Goal: Task Accomplishment & Management: Manage account settings

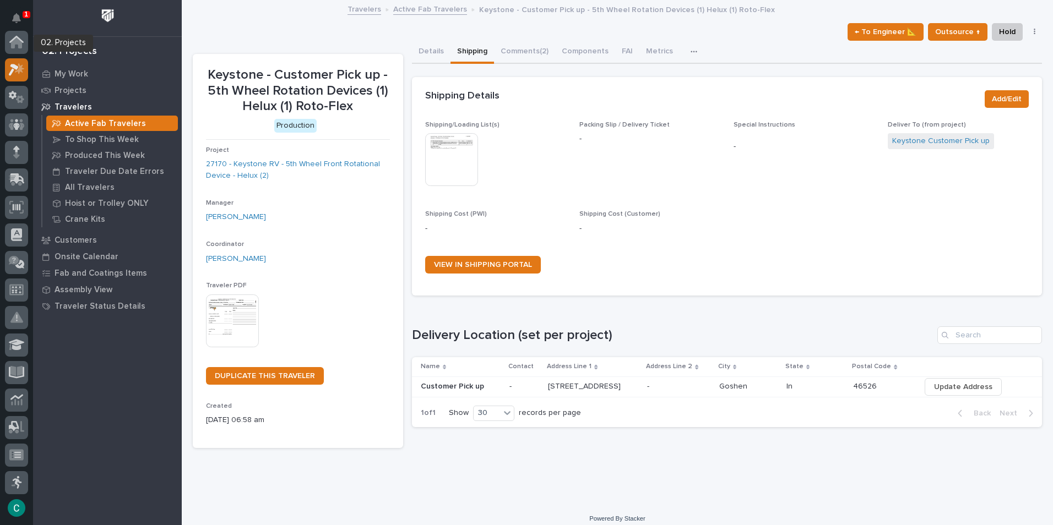
scroll to position [28, 0]
drag, startPoint x: 15, startPoint y: 22, endPoint x: 24, endPoint y: 30, distance: 11.7
click at [15, 22] on icon "Notifications" at bounding box center [16, 18] width 9 height 10
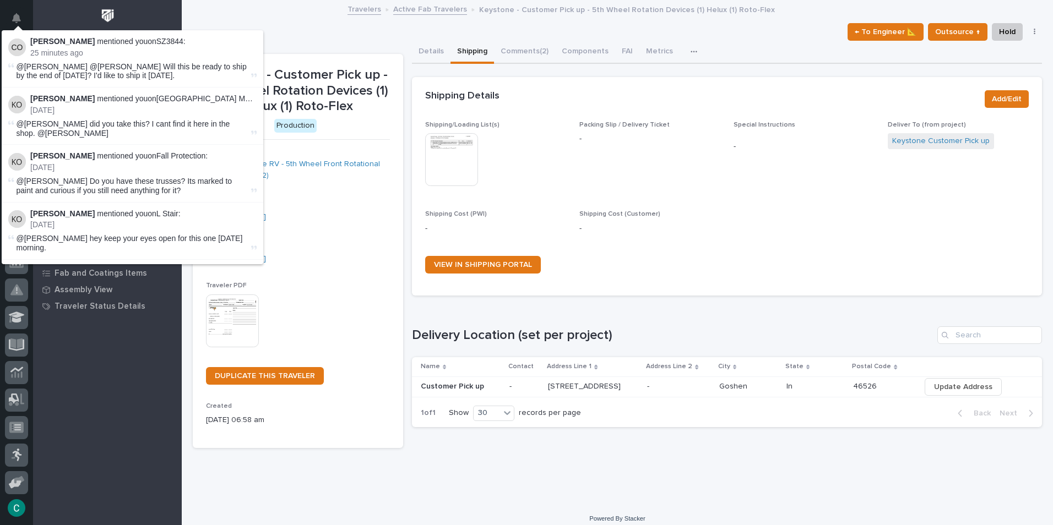
click at [273, 24] on div "← To Engineer 📐 Outsource ↑ Hold Cancel Change Traveler Type Regenerate PDF Gen…" at bounding box center [617, 32] width 849 height 18
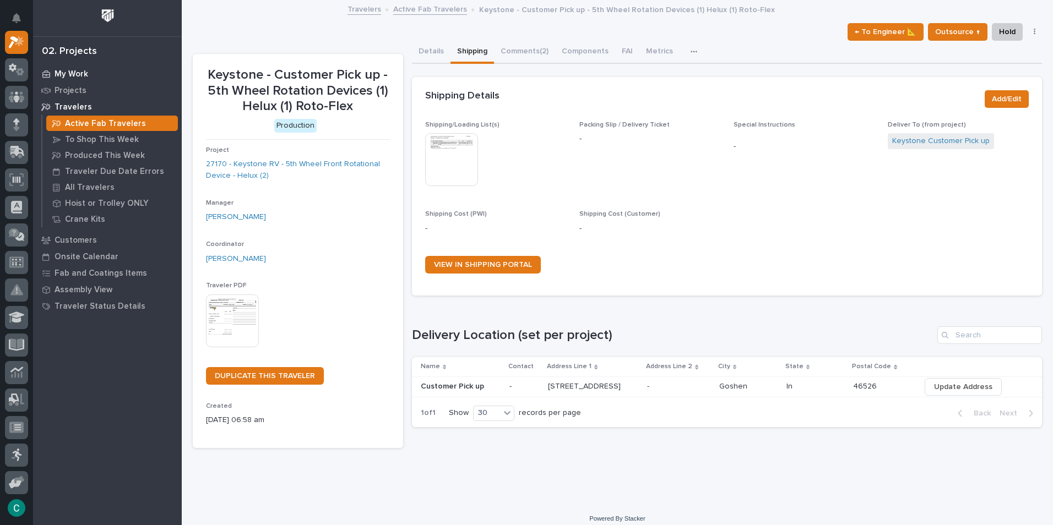
click at [83, 74] on p "My Work" at bounding box center [72, 74] width 34 height 10
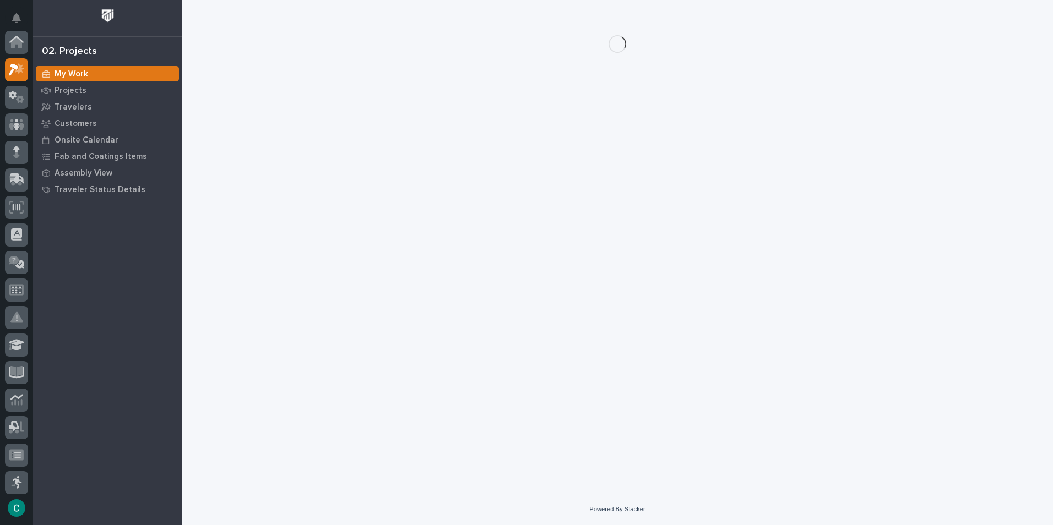
scroll to position [28, 0]
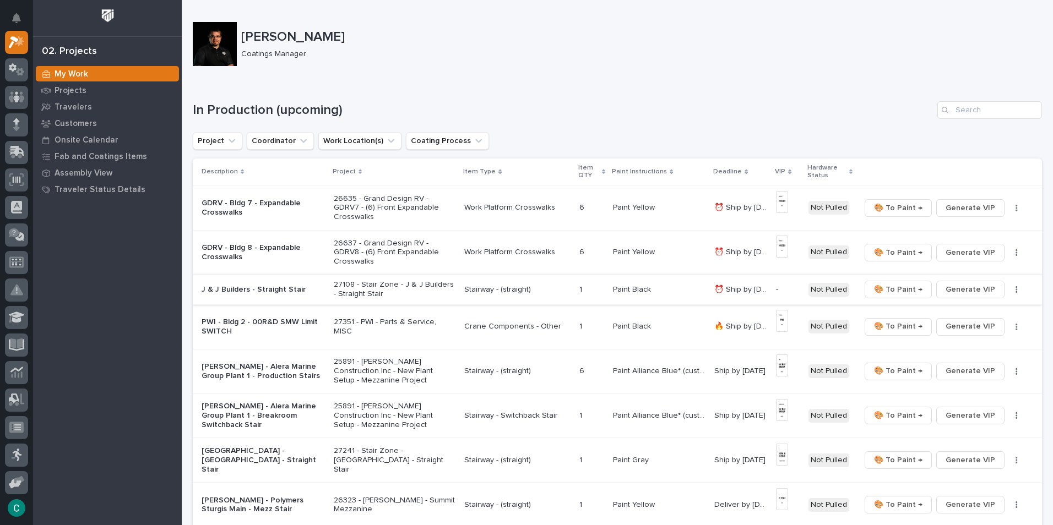
click at [982, 293] on span "Generate VIP" at bounding box center [970, 289] width 50 height 13
click at [466, 291] on p "Stairway - (straight)" at bounding box center [517, 289] width 106 height 9
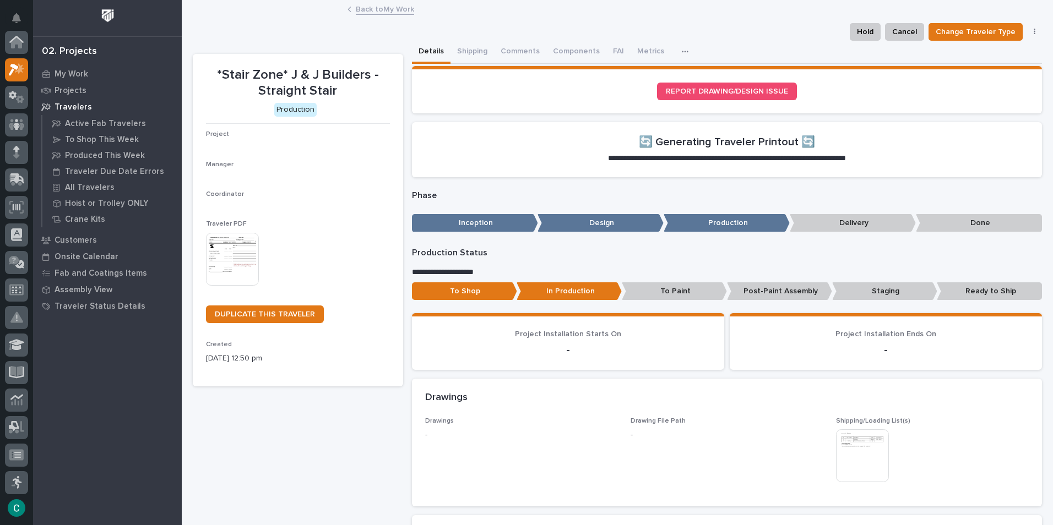
scroll to position [28, 0]
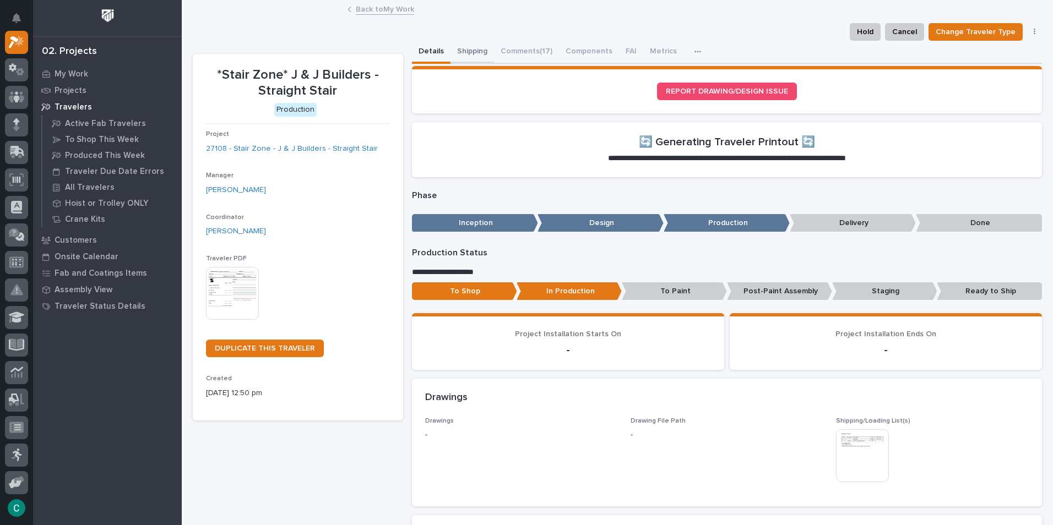
click at [465, 53] on button "Shipping" at bounding box center [471, 52] width 43 height 23
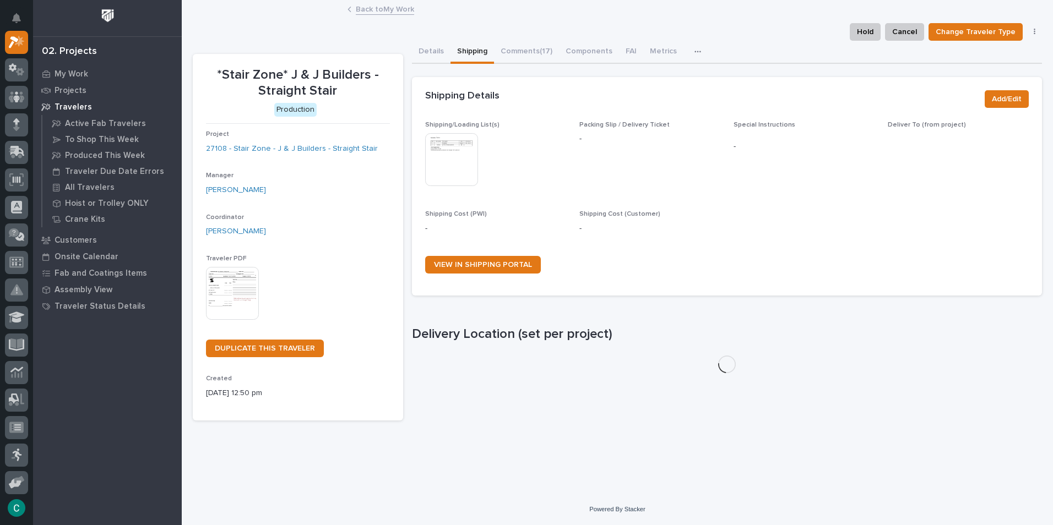
click at [464, 150] on img at bounding box center [451, 159] width 53 height 53
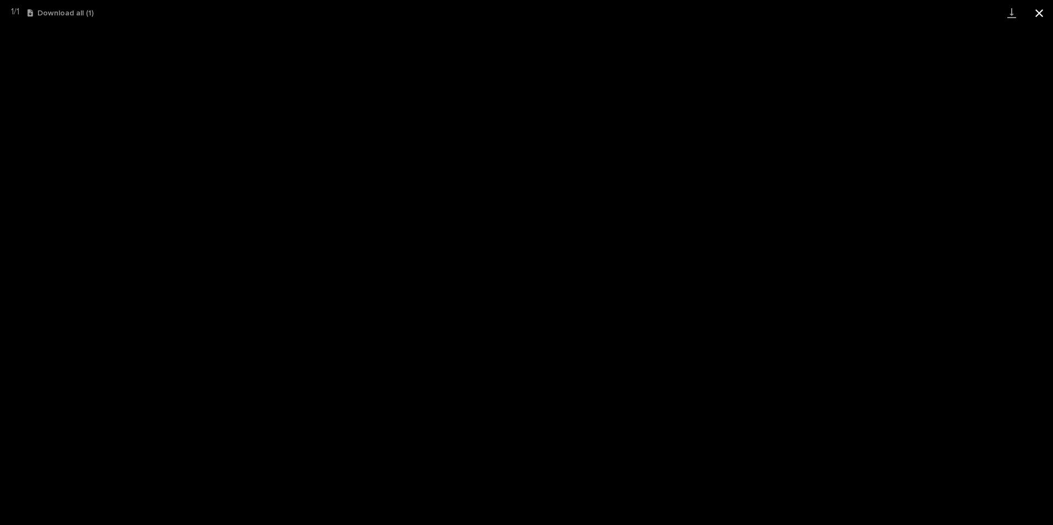
click at [1039, 14] on button "Close gallery" at bounding box center [1039, 13] width 28 height 26
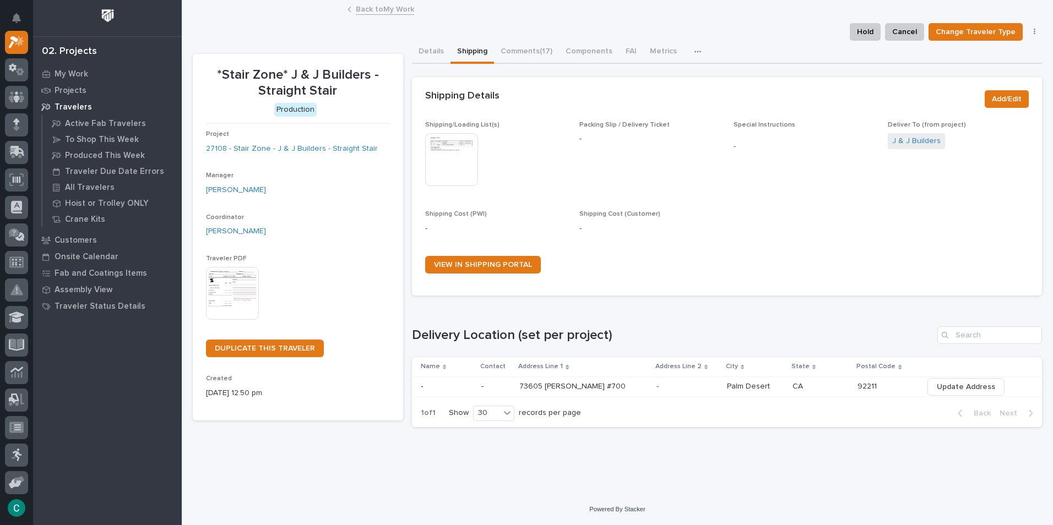
click at [398, 8] on link "Back to My Work" at bounding box center [385, 8] width 58 height 13
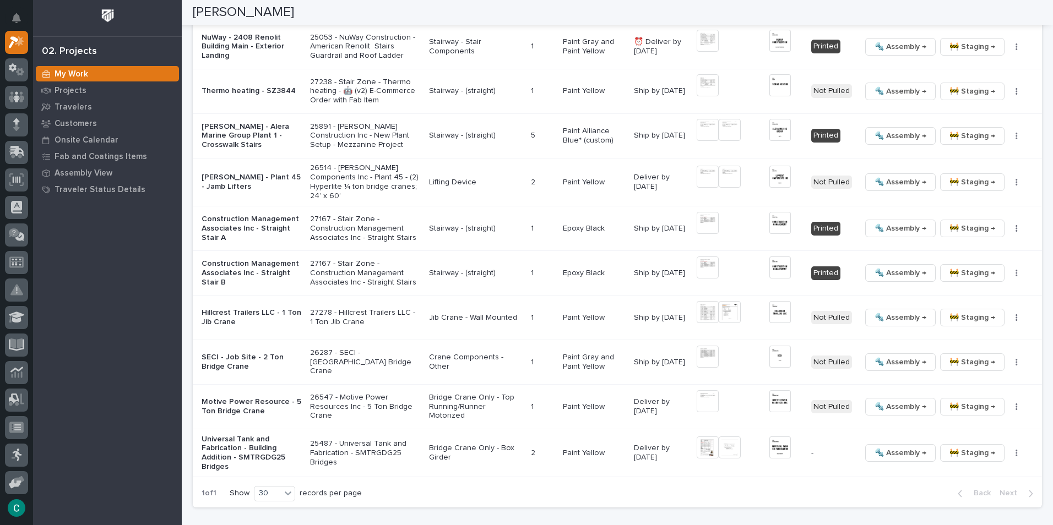
scroll to position [1266, 0]
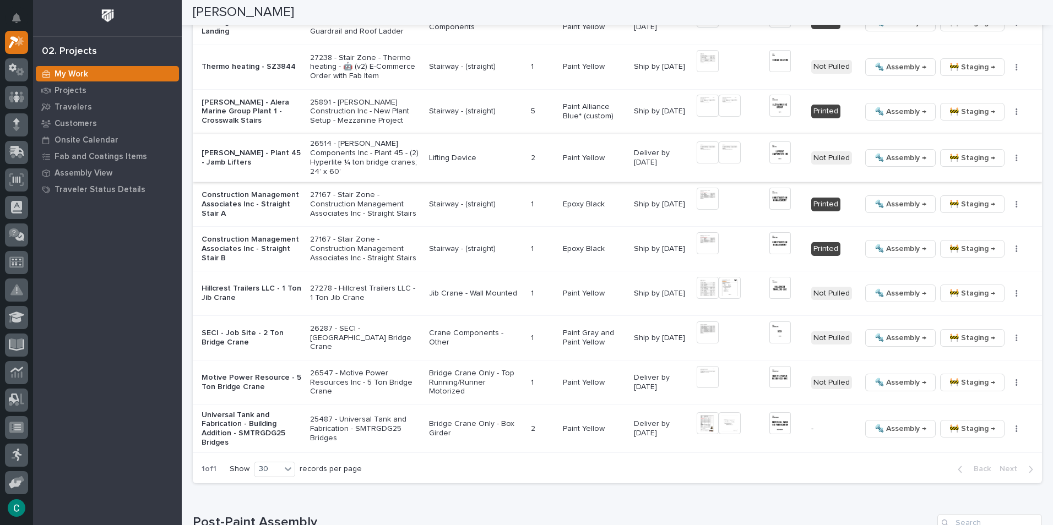
click at [769, 141] on img at bounding box center [780, 152] width 22 height 22
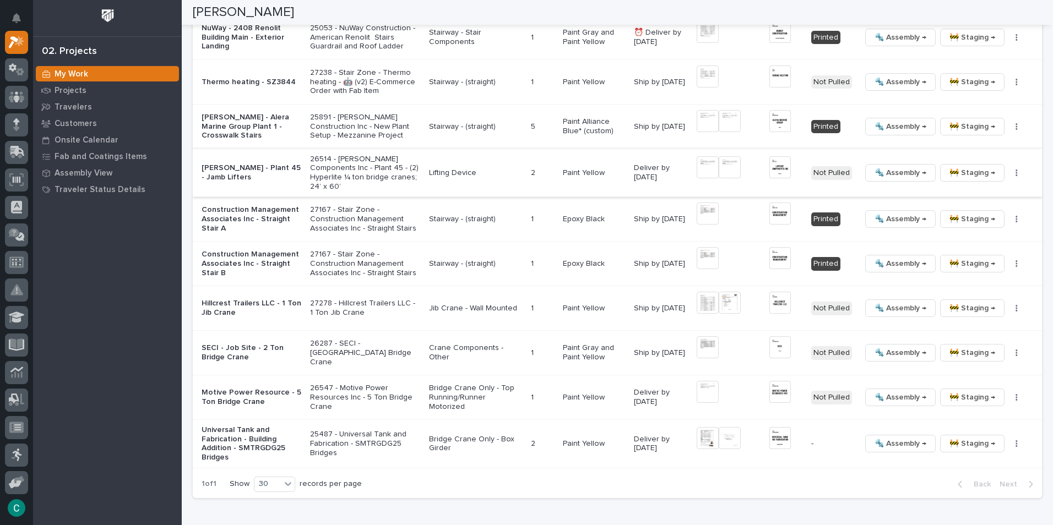
click at [780, 156] on img at bounding box center [780, 167] width 22 height 22
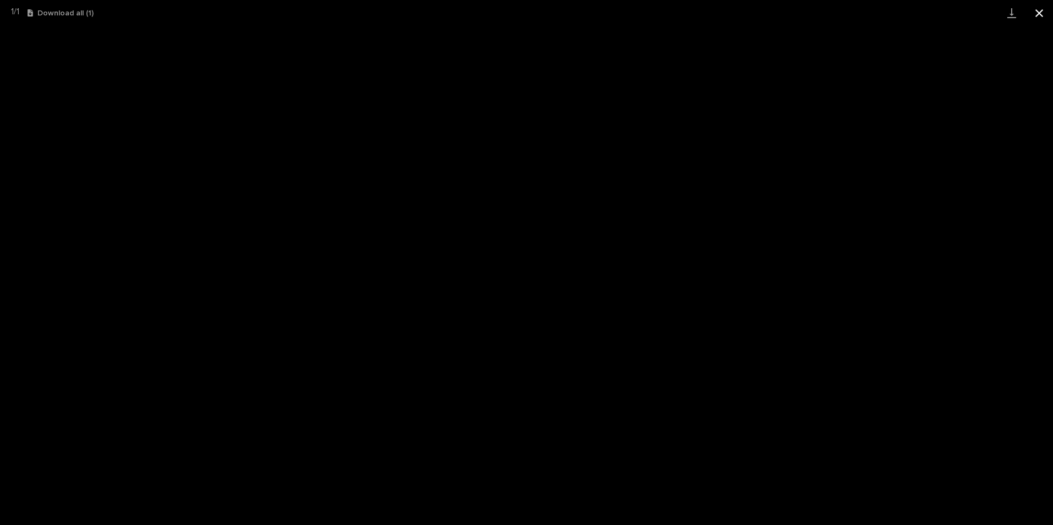
click at [1046, 9] on button "Close gallery" at bounding box center [1039, 13] width 28 height 26
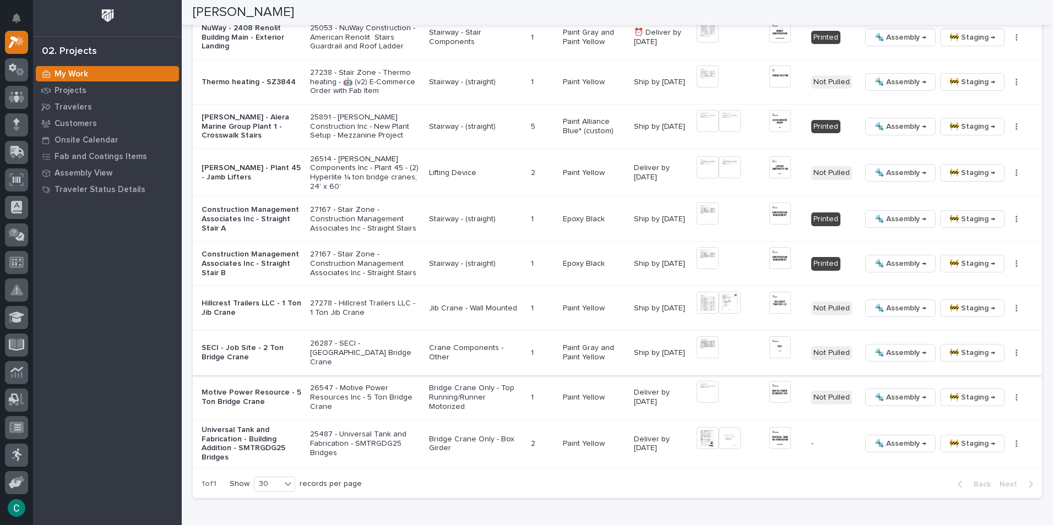
click at [696, 344] on img at bounding box center [707, 347] width 22 height 22
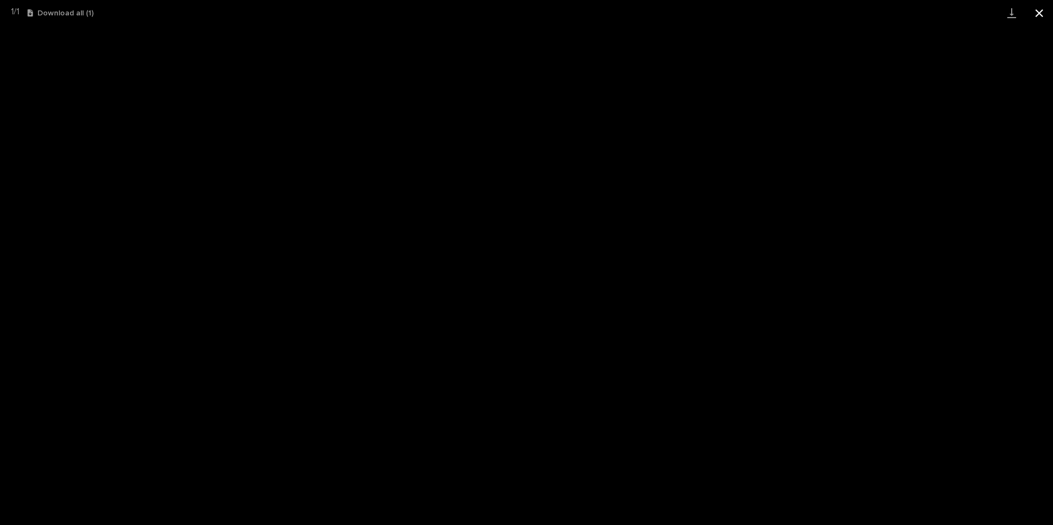
click at [1039, 13] on button "Close gallery" at bounding box center [1039, 13] width 28 height 26
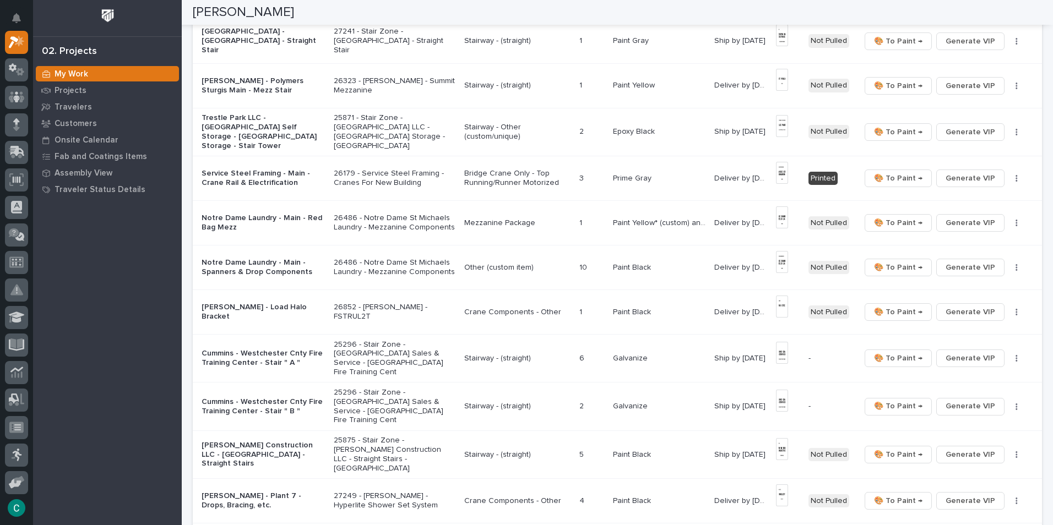
scroll to position [661, 0]
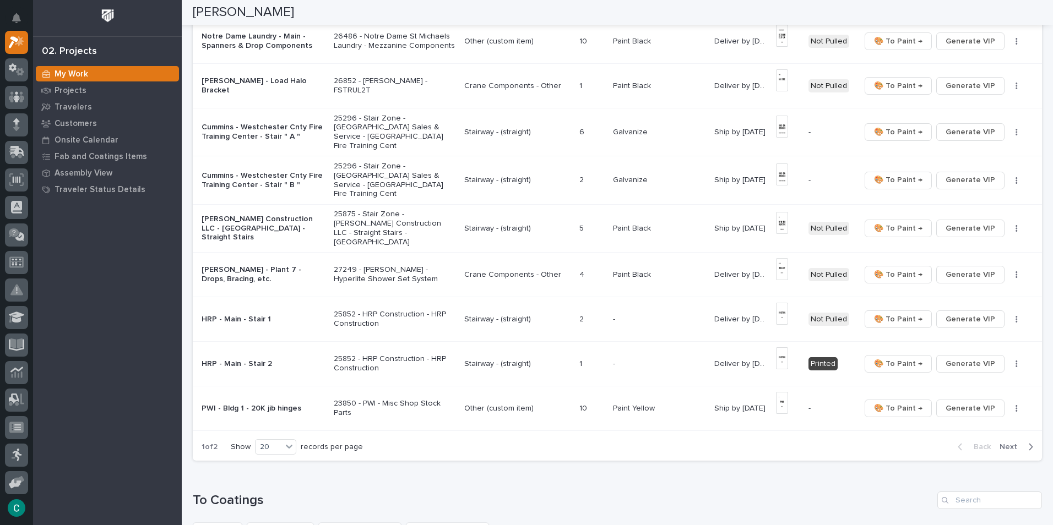
click at [1023, 442] on div "button" at bounding box center [1027, 447] width 9 height 10
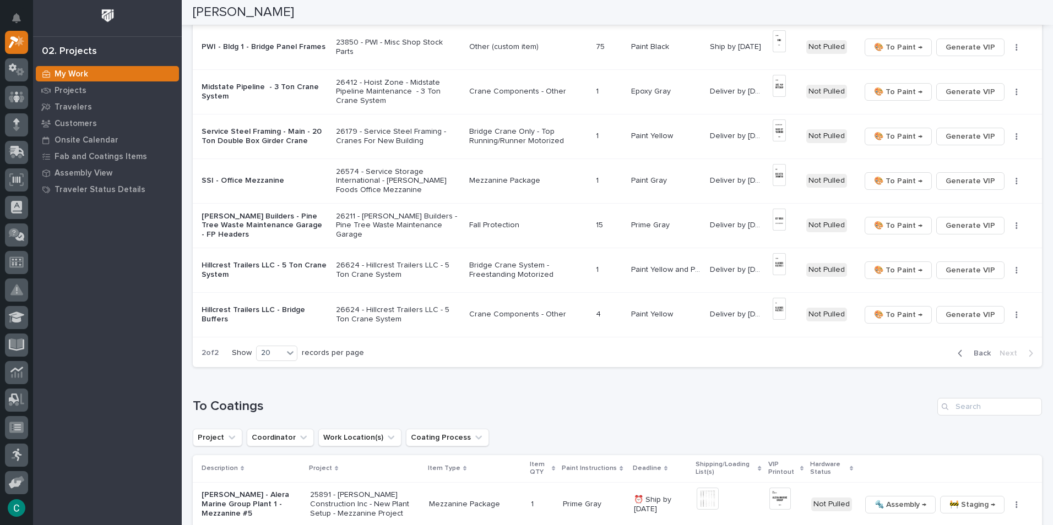
scroll to position [220, 0]
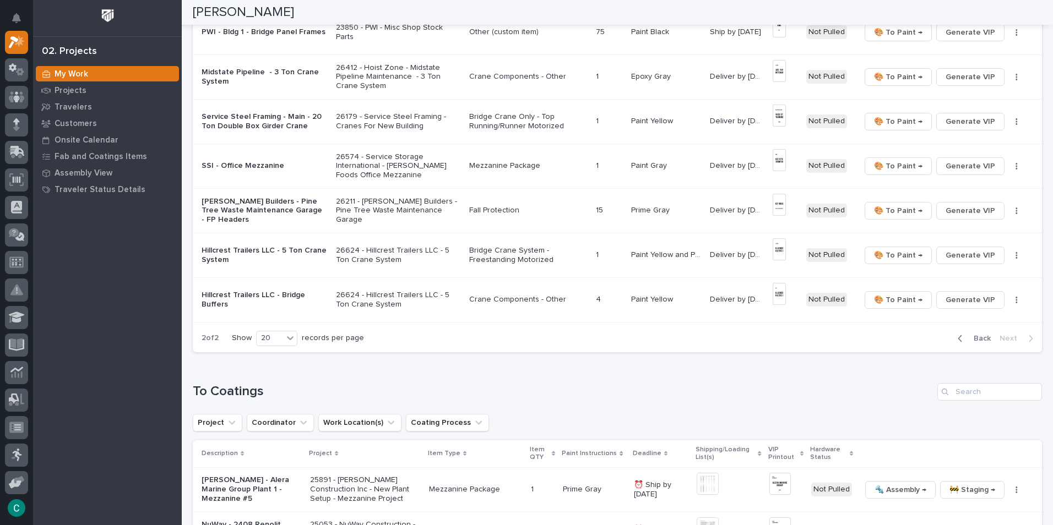
click at [958, 339] on div "button" at bounding box center [961, 339] width 9 height 10
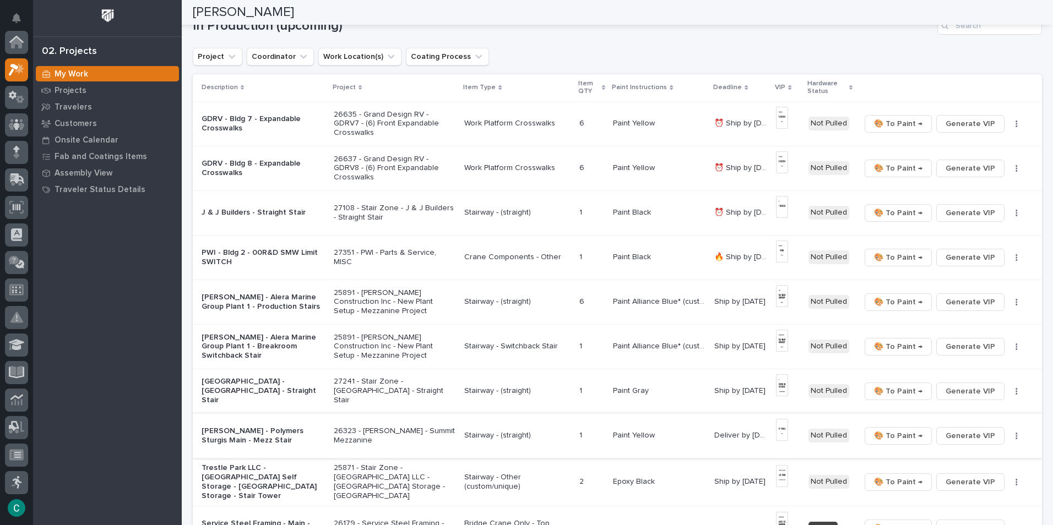
scroll to position [0, 0]
